Goal: Book appointment/travel/reservation

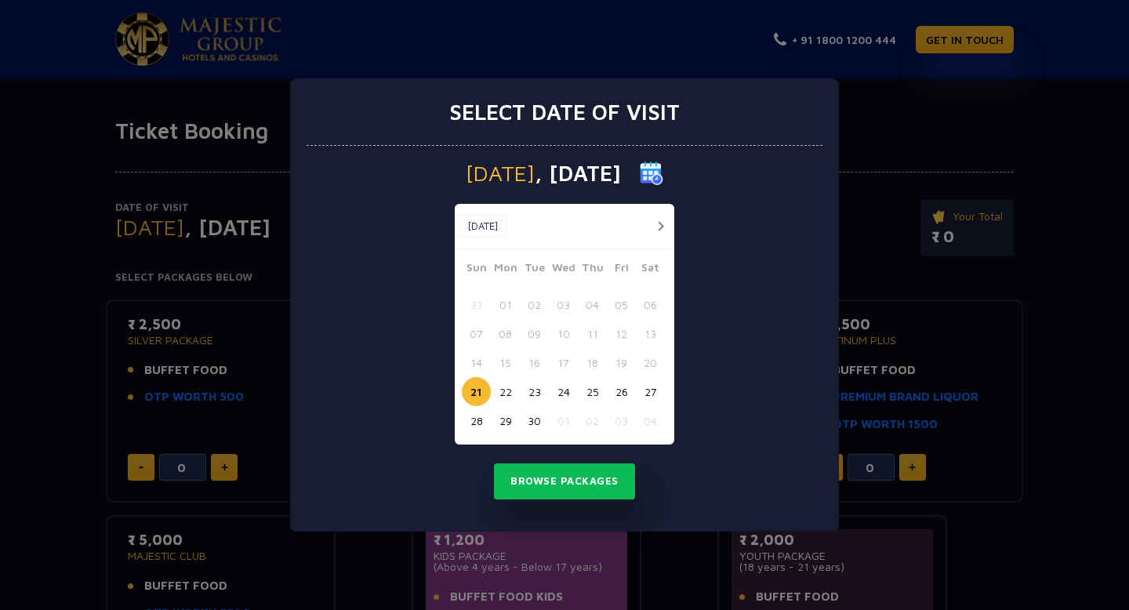
click at [532, 422] on button "30" at bounding box center [534, 420] width 29 height 29
click at [539, 466] on button "Browse Packages" at bounding box center [564, 481] width 141 height 36
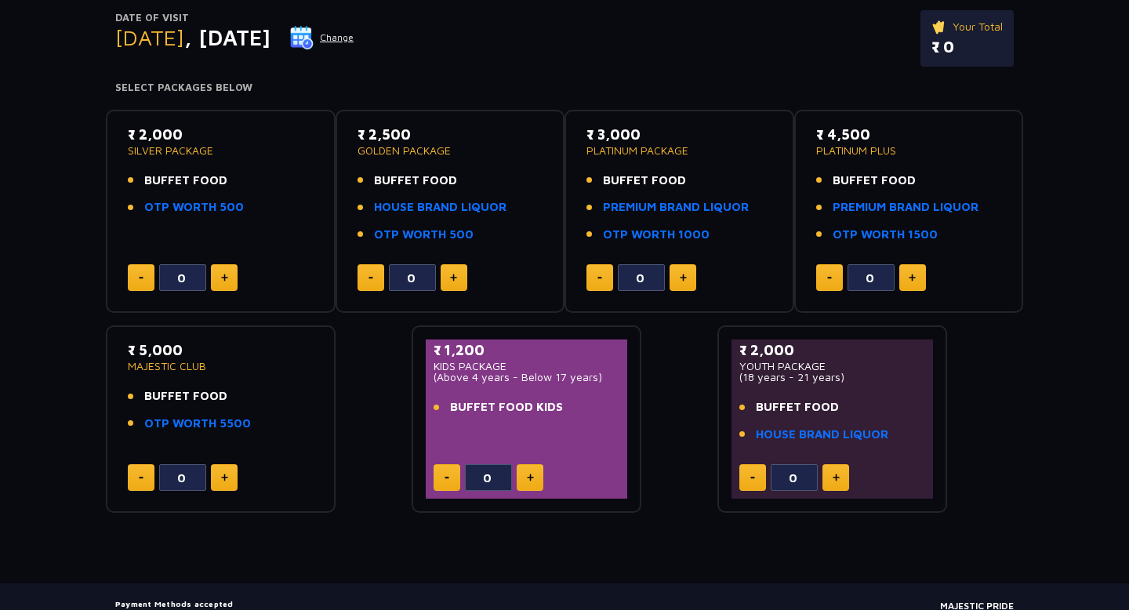
scroll to position [196, 0]
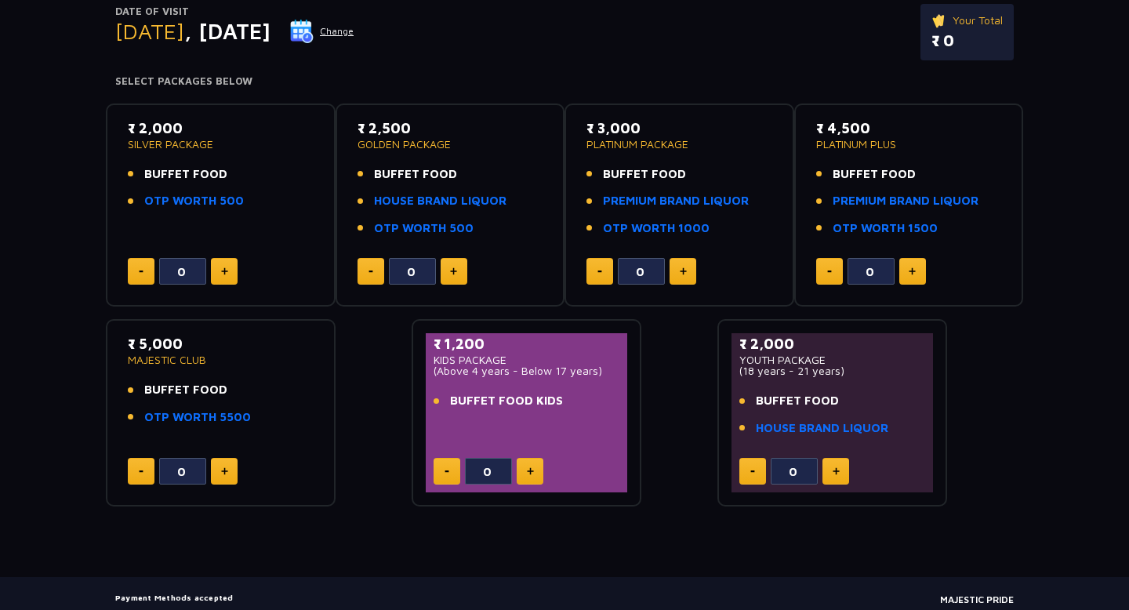
drag, startPoint x: 142, startPoint y: 418, endPoint x: 252, endPoint y: 406, distance: 110.4
click at [252, 406] on ul "BUFFET FOOD OTP WORTH 5500" at bounding box center [221, 403] width 186 height 45
click at [256, 408] on li "OTP WORTH 5500" at bounding box center [221, 417] width 186 height 18
drag, startPoint x: 237, startPoint y: 399, endPoint x: 136, endPoint y: 385, distance: 101.3
click at [136, 384] on ul "BUFFET FOOD OTP WORTH 5500" at bounding box center [221, 403] width 186 height 45
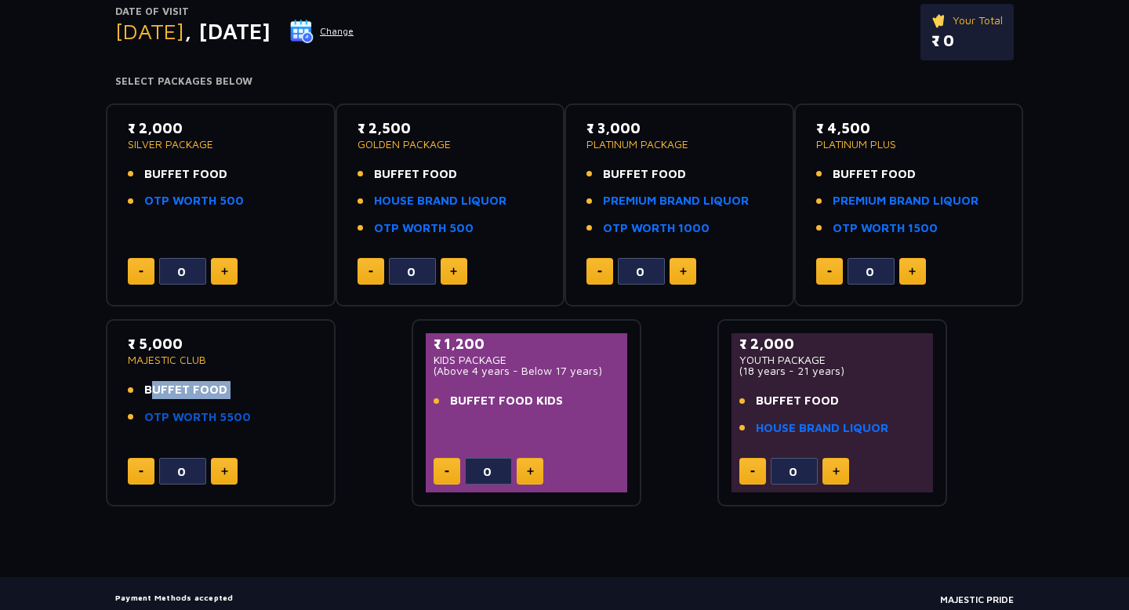
drag, startPoint x: 261, startPoint y: 421, endPoint x: 157, endPoint y: 424, distance: 104.3
click at [157, 424] on li "OTP WORTH 5500" at bounding box center [221, 417] width 186 height 18
drag, startPoint x: 866, startPoint y: 125, endPoint x: 289, endPoint y: 182, distance: 579.8
click at [289, 182] on div "₹ 2,000 SILVER PACKAGE BUFFET FOOD OTP WORTH 500 0 ₹ 2,500 GOLDEN PACKAGE BUFFE…" at bounding box center [564, 299] width 917 height 416
click at [673, 121] on p "₹ 3,000" at bounding box center [679, 128] width 186 height 21
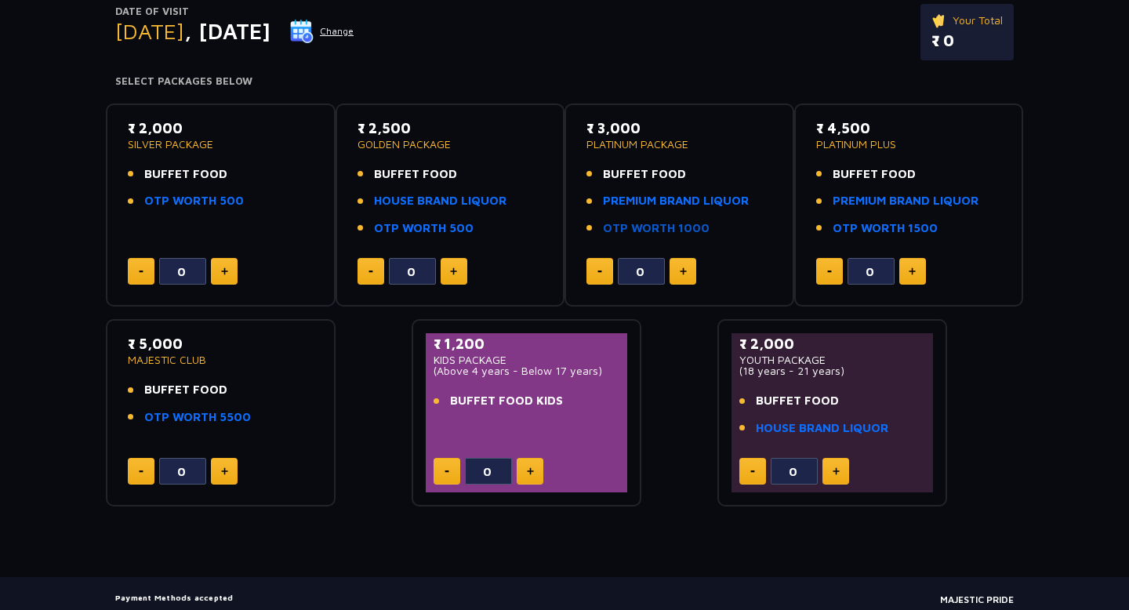
drag, startPoint x: 713, startPoint y: 234, endPoint x: 644, endPoint y: 234, distance: 69.0
click at [644, 234] on li "OTP WORTH 1000" at bounding box center [679, 229] width 186 height 18
